Goal: Check status: Check status

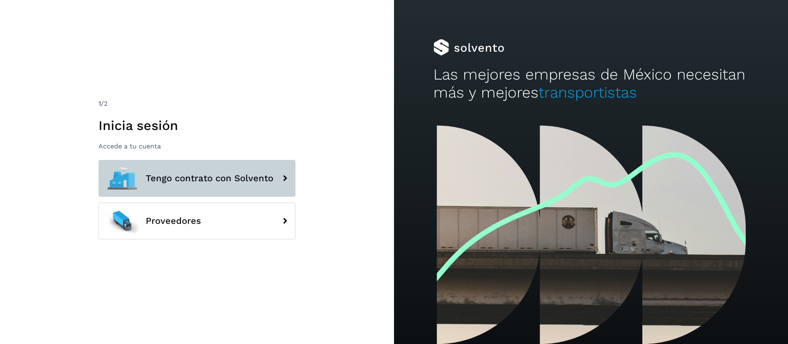
click at [250, 193] on button "Tengo contrato con Solvento" at bounding box center [197, 178] width 197 height 37
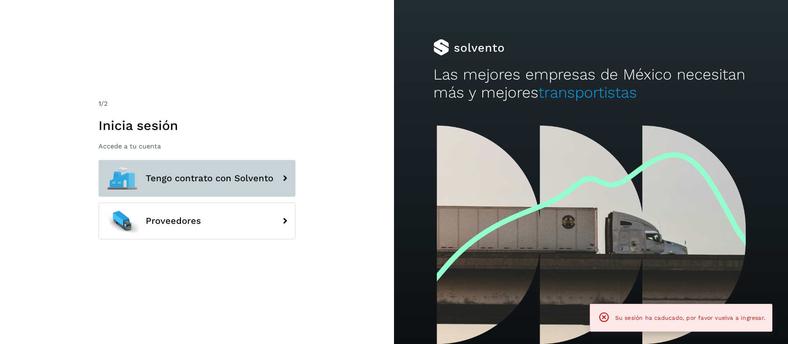
drag, startPoint x: 218, startPoint y: 165, endPoint x: 213, endPoint y: 168, distance: 5.6
click at [215, 163] on button "Tengo contrato con Solvento" at bounding box center [197, 178] width 197 height 37
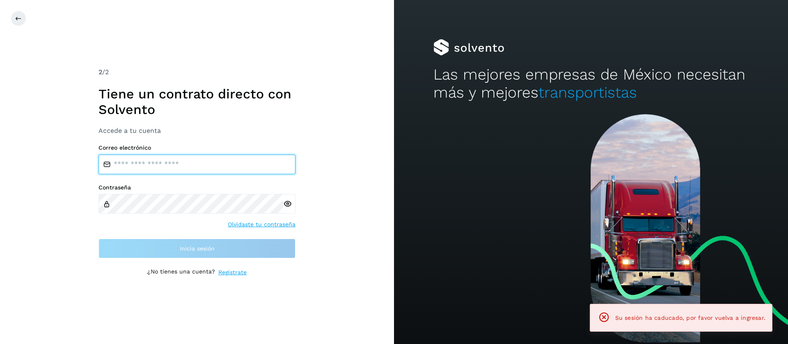
click at [177, 173] on input "email" at bounding box center [197, 165] width 197 height 20
type input "**********"
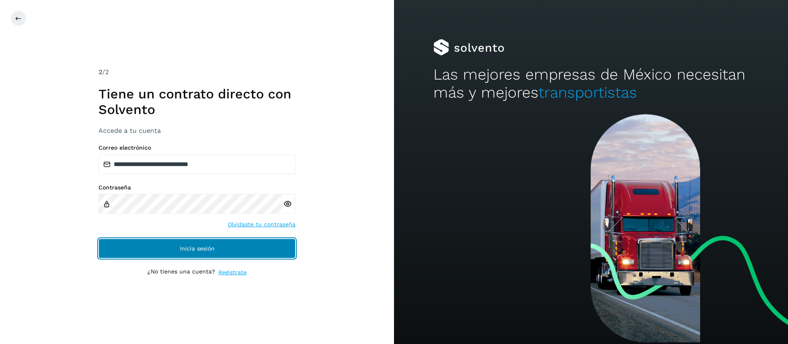
click at [233, 240] on button "Inicia sesión" at bounding box center [197, 249] width 197 height 20
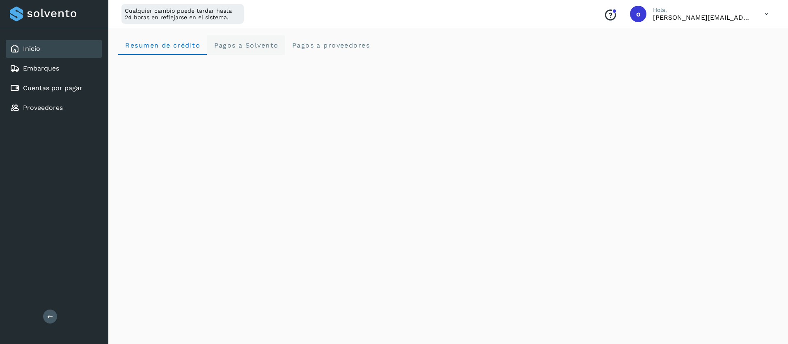
click at [231, 51] on Solvento "Pagos a Solvento" at bounding box center [246, 45] width 78 height 20
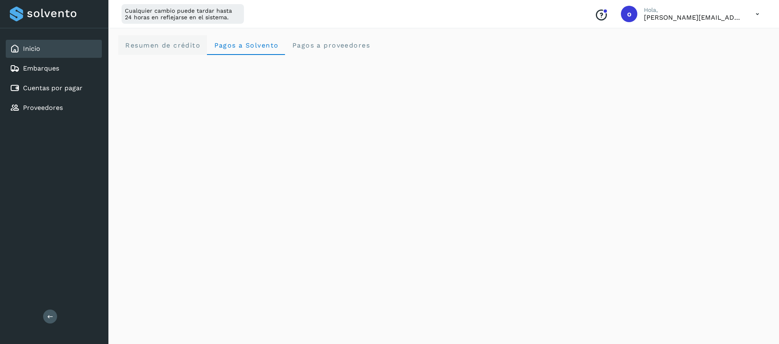
click at [178, 52] on crédito "Resumen de crédito" at bounding box center [162, 45] width 89 height 20
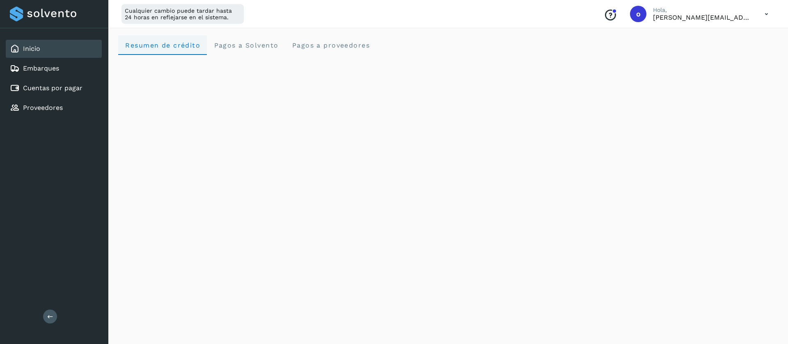
click at [178, 52] on crédito "Resumen de crédito" at bounding box center [162, 45] width 89 height 20
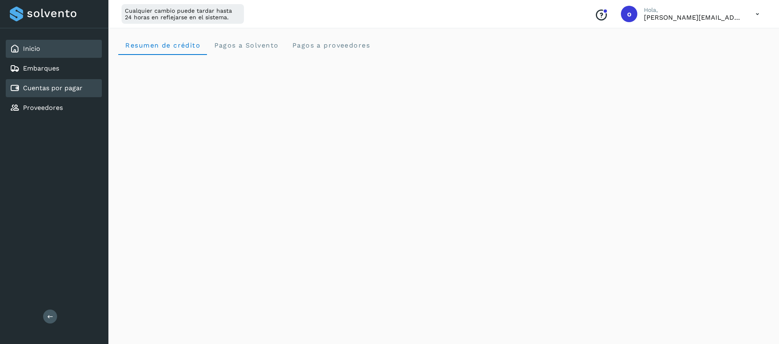
click at [62, 85] on link "Cuentas por pagar" at bounding box center [53, 88] width 60 height 8
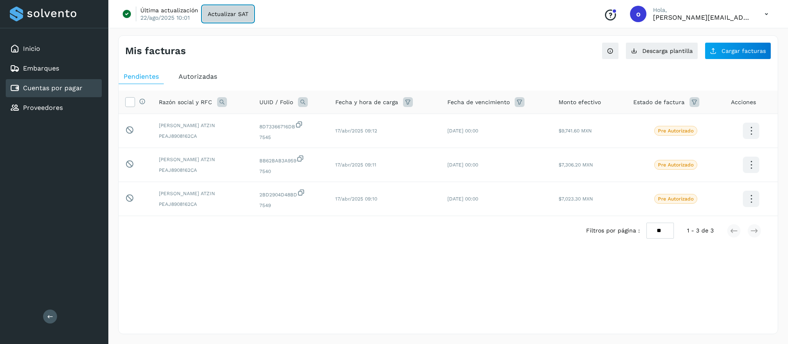
click at [243, 13] on span "Actualizar SAT" at bounding box center [228, 14] width 41 height 6
